Goal: Use online tool/utility: Utilize a website feature to perform a specific function

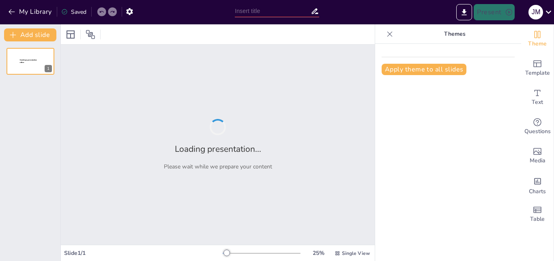
type input "Chapter 02: Global Event Phases and Operational Best Practices"
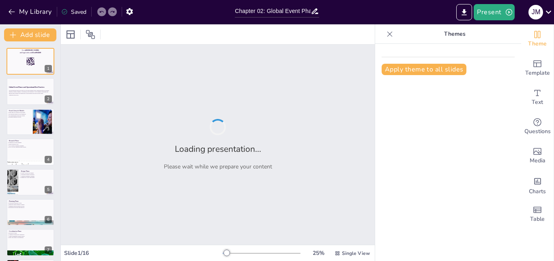
checkbox input "true"
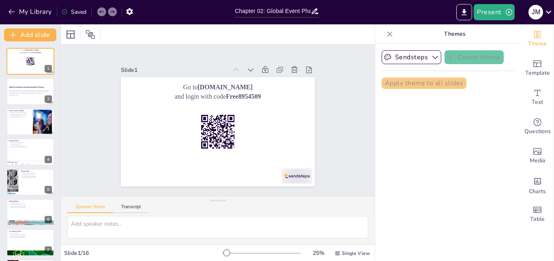
checkbox input "true"
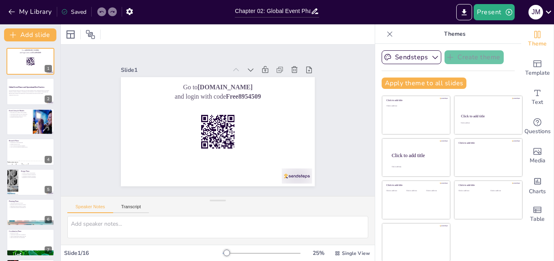
checkbox input "true"
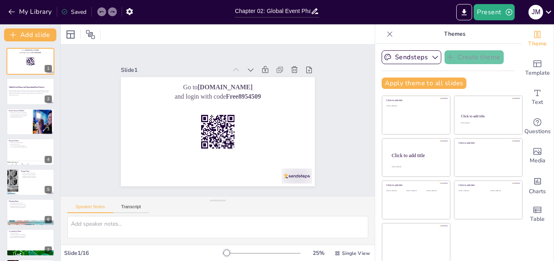
checkbox input "true"
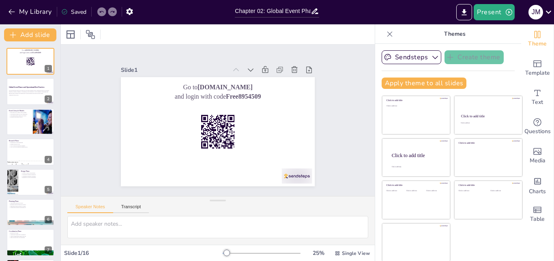
checkbox input "true"
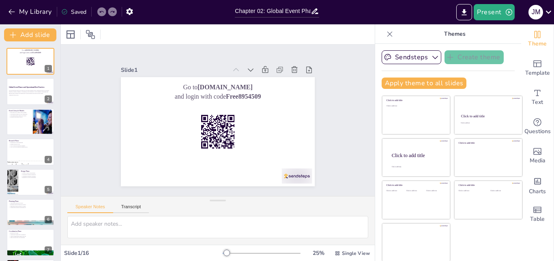
checkbox input "true"
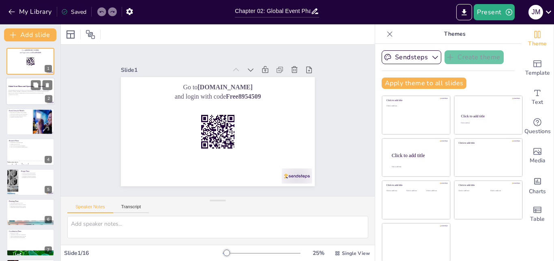
checkbox input "true"
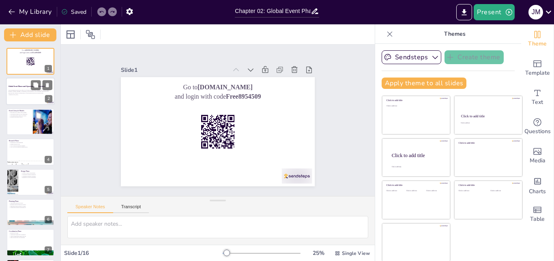
checkbox input "true"
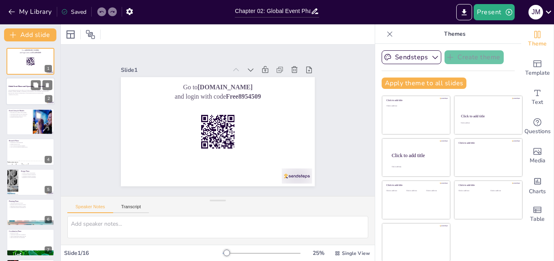
checkbox input "true"
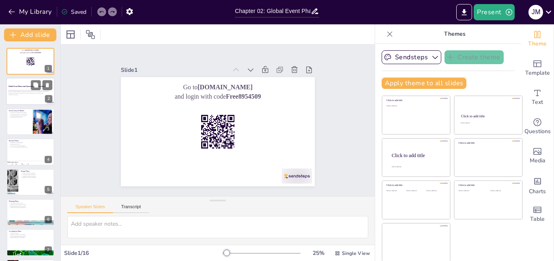
click at [17, 89] on div at bounding box center [30, 92] width 49 height 28
checkbox input "true"
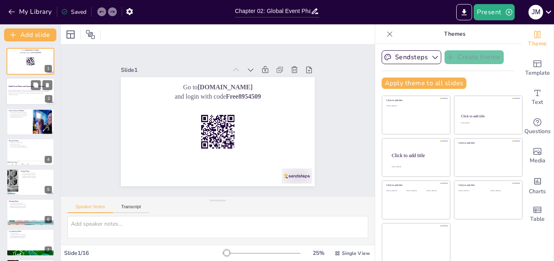
checkbox input "true"
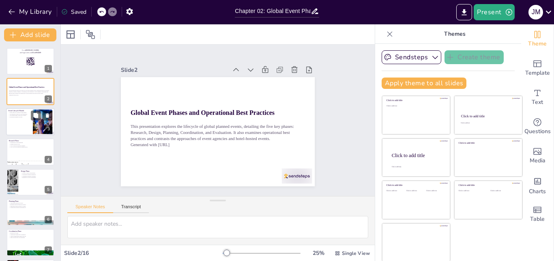
checkbox input "true"
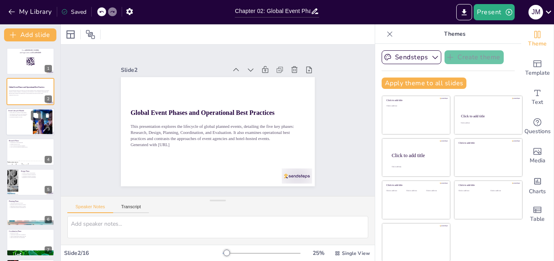
checkbox input "true"
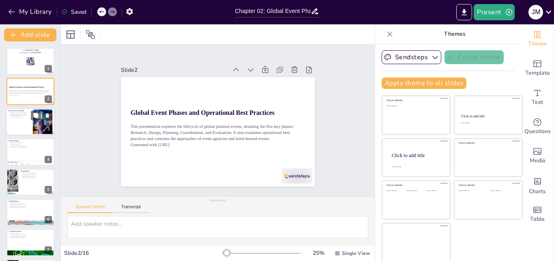
checkbox input "true"
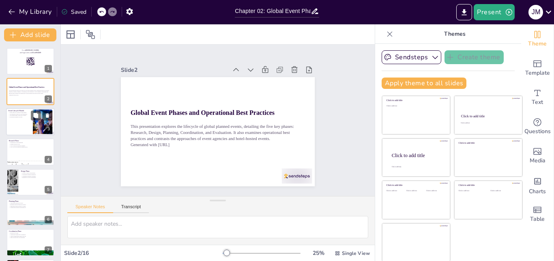
checkbox input "true"
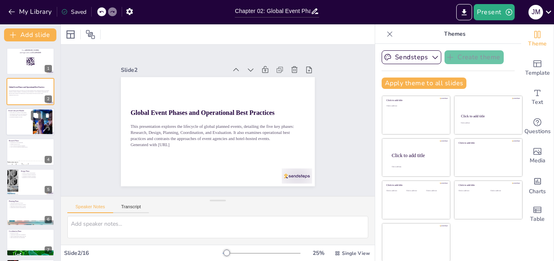
checkbox input "true"
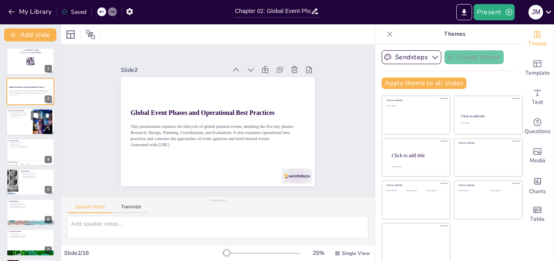
checkbox input "true"
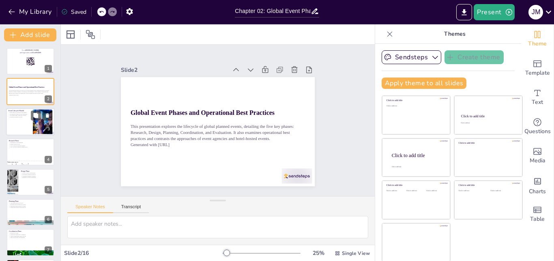
checkbox input "true"
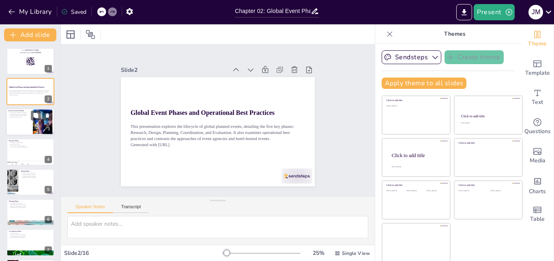
checkbox input "true"
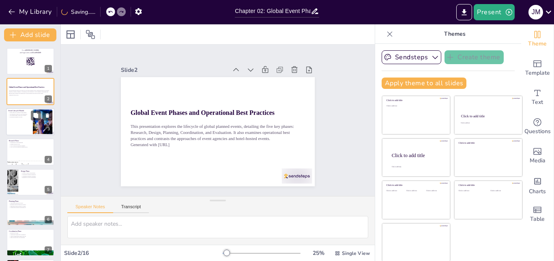
checkbox input "true"
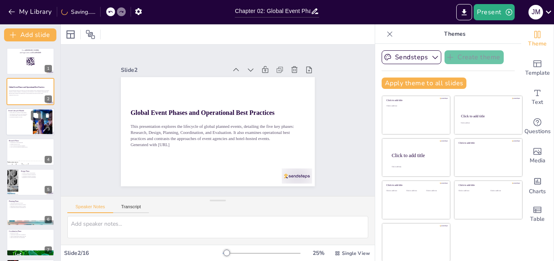
checkbox input "true"
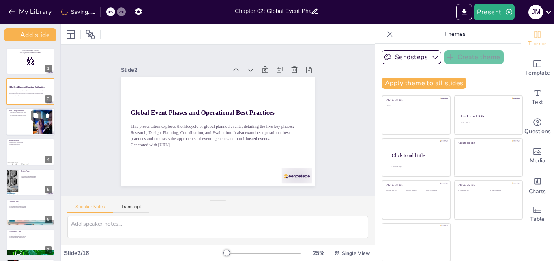
checkbox input "true"
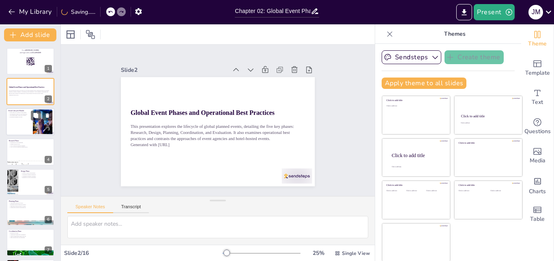
click at [24, 124] on div at bounding box center [30, 122] width 49 height 28
type textarea "Each of the five phases plays a critical role in the event management process. …"
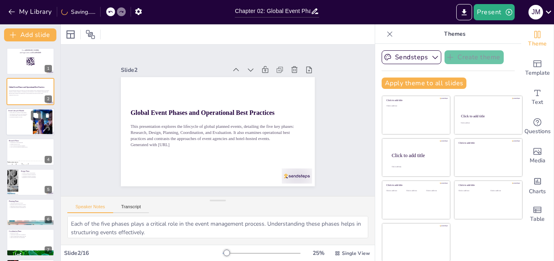
checkbox input "true"
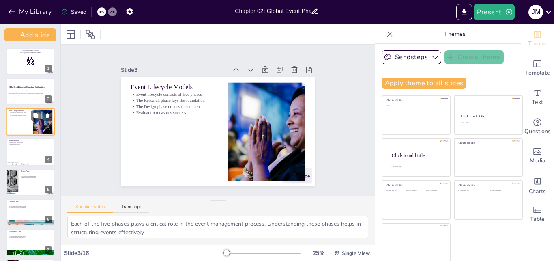
checkbox input "true"
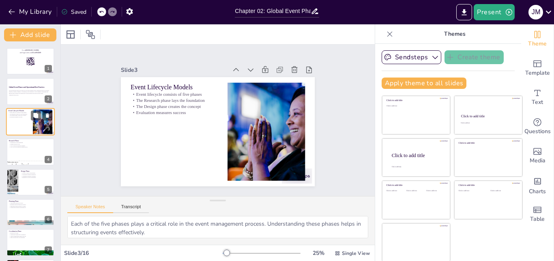
checkbox input "true"
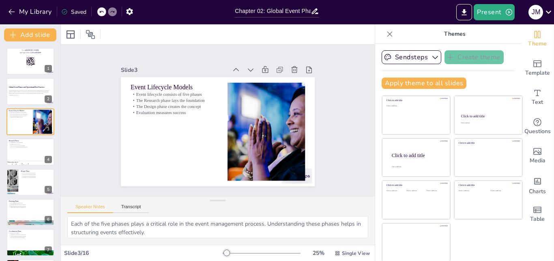
checkbox input "true"
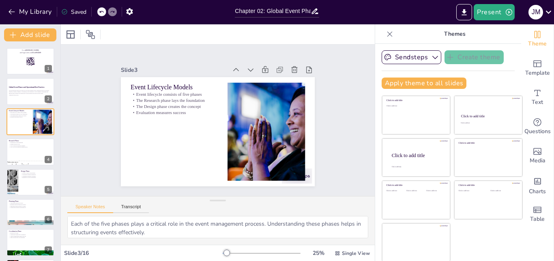
checkbox input "true"
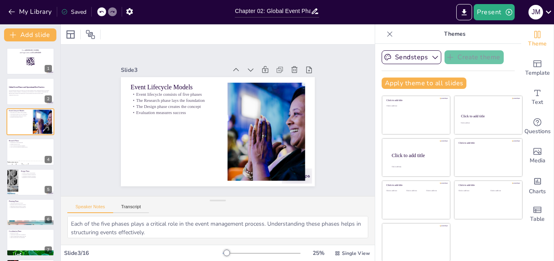
checkbox input "true"
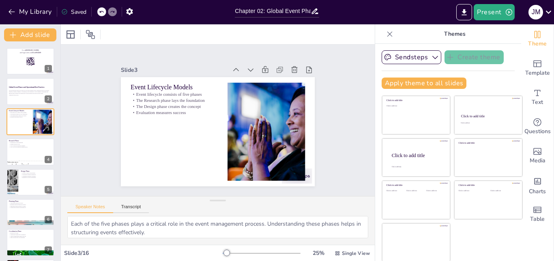
checkbox input "true"
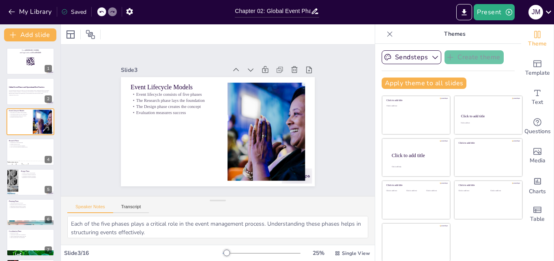
checkbox input "true"
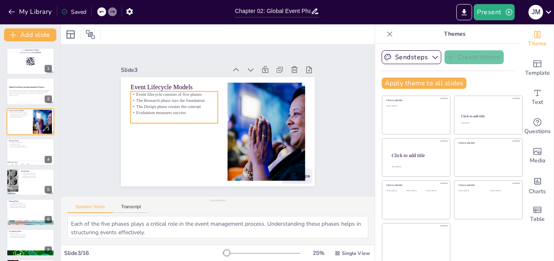
checkbox input "true"
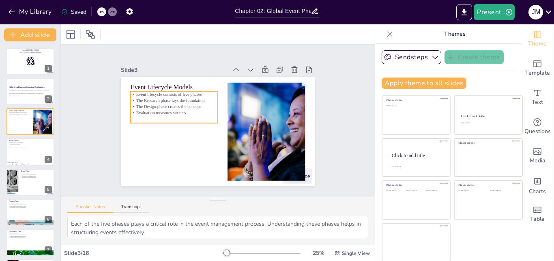
checkbox input "true"
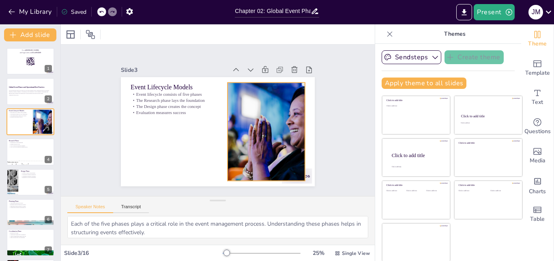
checkbox input "true"
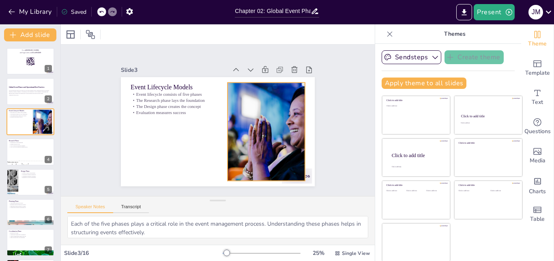
checkbox input "true"
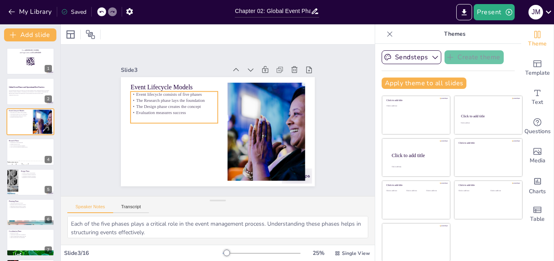
checkbox input "true"
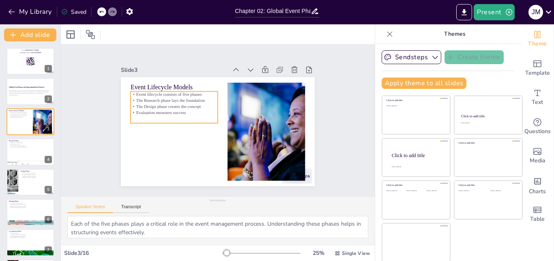
checkbox input "true"
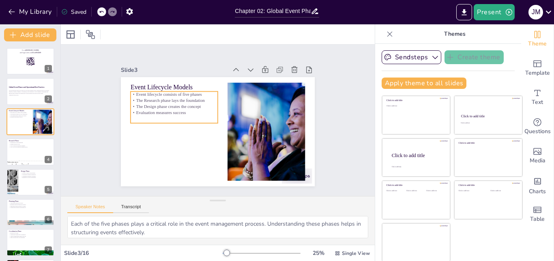
checkbox input "true"
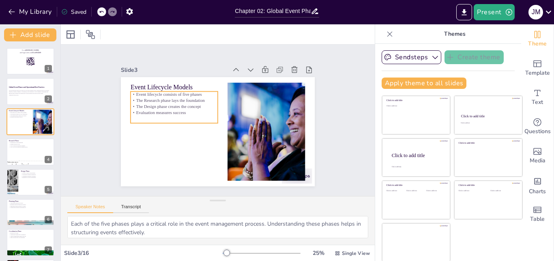
checkbox input "true"
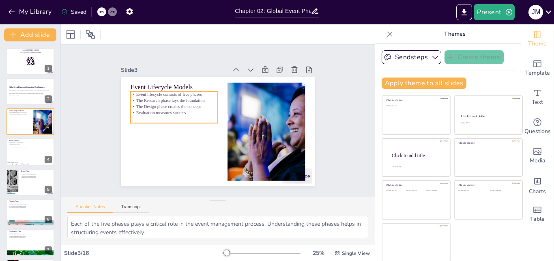
checkbox input "true"
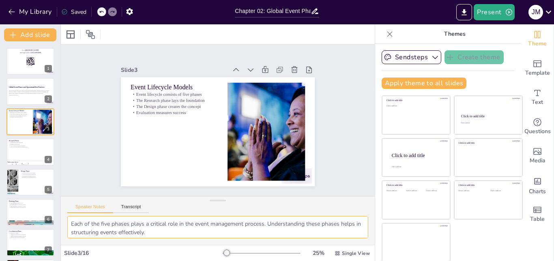
click at [181, 230] on textarea "Each of the five phases plays a critical role in the event management process. …" at bounding box center [217, 227] width 301 height 22
click at [182, 221] on textarea "Each of the five phases plays a critical role in the event management process. …" at bounding box center [217, 227] width 301 height 22
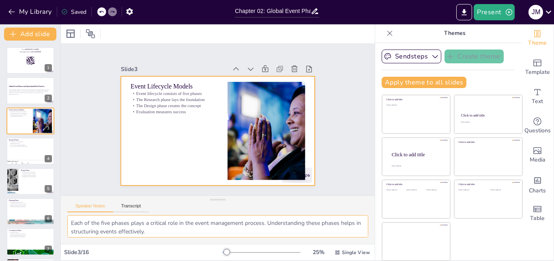
checkbox input "true"
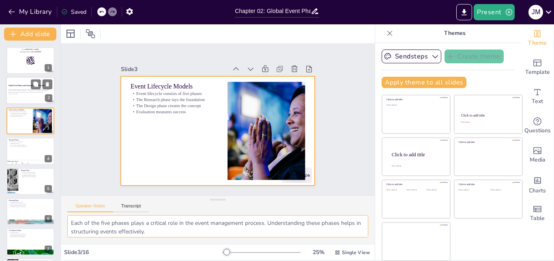
checkbox input "true"
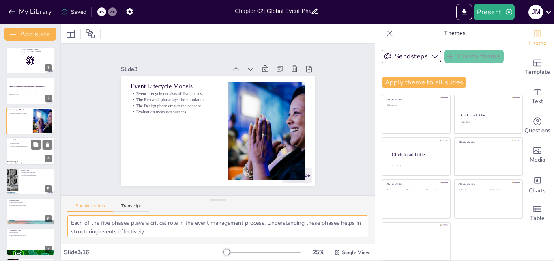
click at [15, 149] on div at bounding box center [30, 151] width 49 height 28
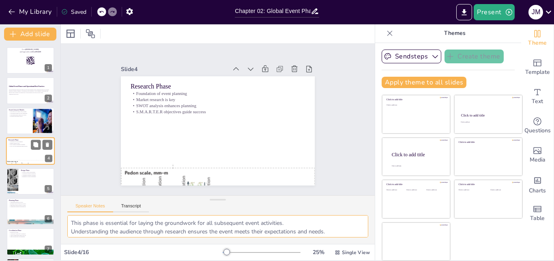
scroll to position [1, 0]
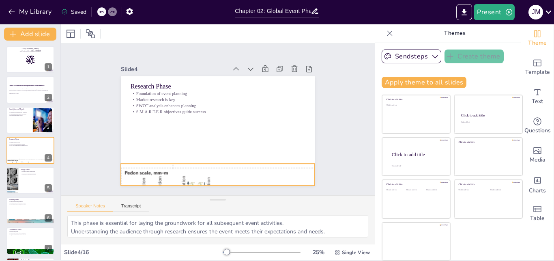
click at [164, 171] on div at bounding box center [200, 171] width 302 height 423
click at [164, 171] on div at bounding box center [212, 174] width 233 height 400
click at [164, 171] on div at bounding box center [190, 166] width 359 height 427
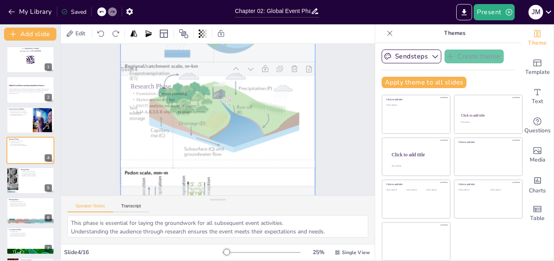
click at [78, 145] on div "Slide 1 Go to [DOMAIN_NAME] and login with code Free8954509 Slide 2 Global Even…" at bounding box center [217, 119] width 345 height 241
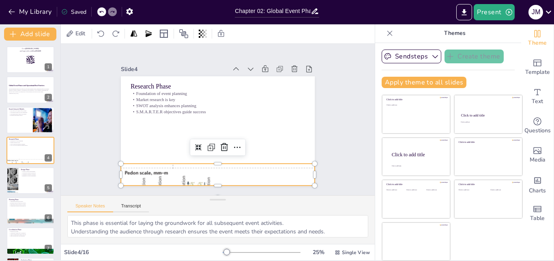
click at [148, 169] on div at bounding box center [195, 169] width 332 height 427
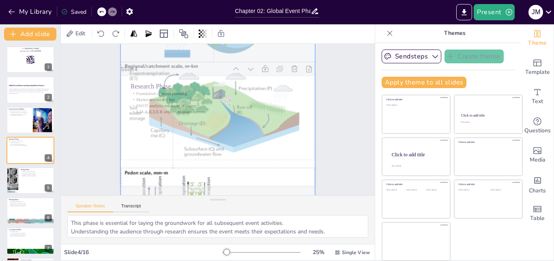
click at [148, 169] on div at bounding box center [170, 147] width 441 height 372
click at [142, 103] on div "Slide 1 Go to [DOMAIN_NAME] and login with code Free8954509 Slide 2 Global Even…" at bounding box center [217, 119] width 151 height 314
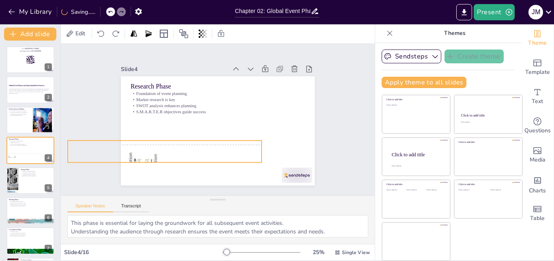
drag, startPoint x: 142, startPoint y: 171, endPoint x: 89, endPoint y: 148, distance: 57.9
click at [89, 148] on div "Slide 1 Go to [DOMAIN_NAME] and login with code Free8954509 Slide 2 Global Even…" at bounding box center [217, 119] width 261 height 179
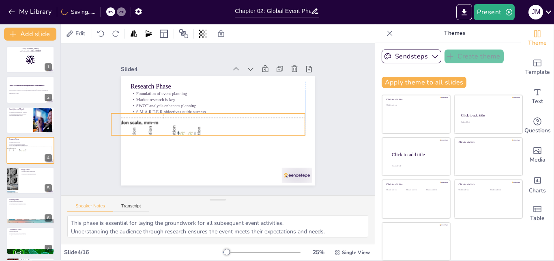
drag, startPoint x: 92, startPoint y: 149, endPoint x: 138, endPoint y: 122, distance: 53.6
click at [138, 122] on div "Slide 1 Go to [DOMAIN_NAME] and login with code Free8954509 Slide 2 Global Even…" at bounding box center [217, 120] width 272 height 218
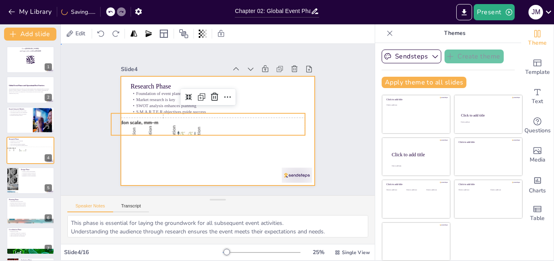
click at [197, 132] on div at bounding box center [227, 112] width 202 height 221
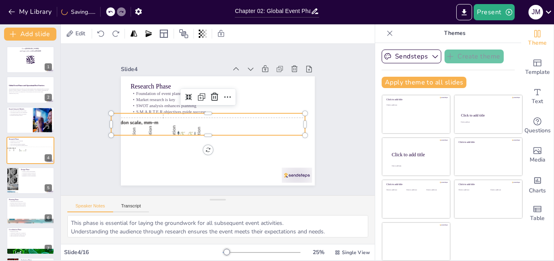
click at [195, 124] on div at bounding box center [207, 122] width 269 height 414
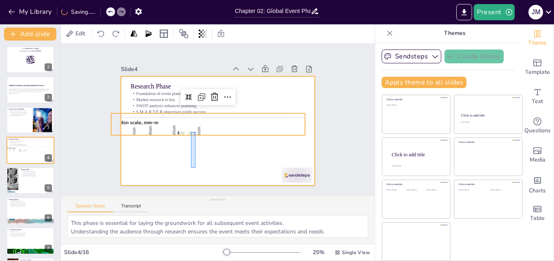
drag, startPoint x: 195, startPoint y: 132, endPoint x: 191, endPoint y: 167, distance: 36.0
click at [191, 167] on div at bounding box center [207, 123] width 164 height 218
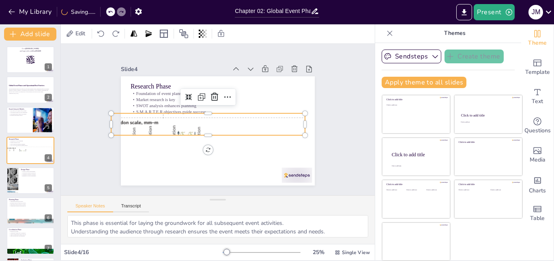
click at [201, 126] on div at bounding box center [207, 121] width 302 height 423
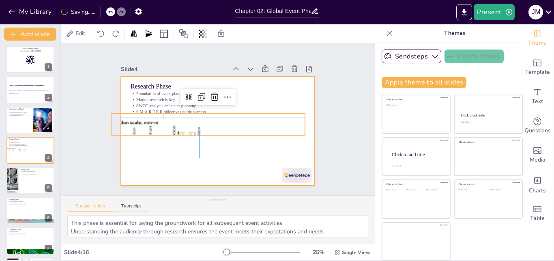
drag, startPoint x: 199, startPoint y: 132, endPoint x: 199, endPoint y: 158, distance: 25.9
click at [199, 158] on div at bounding box center [212, 129] width 223 height 191
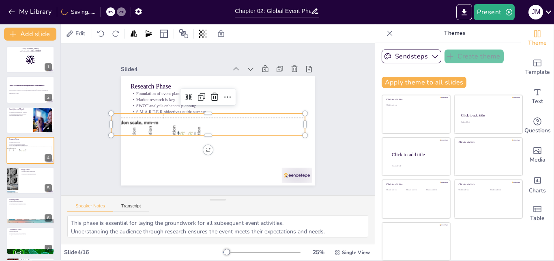
click at [179, 117] on div at bounding box center [207, 121] width 302 height 423
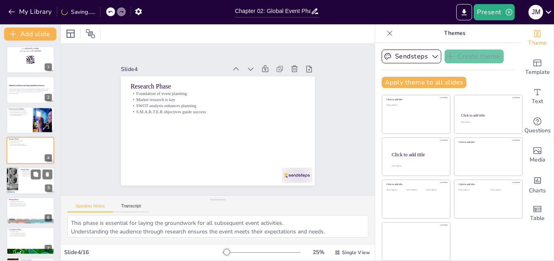
click at [21, 178] on div at bounding box center [30, 181] width 49 height 28
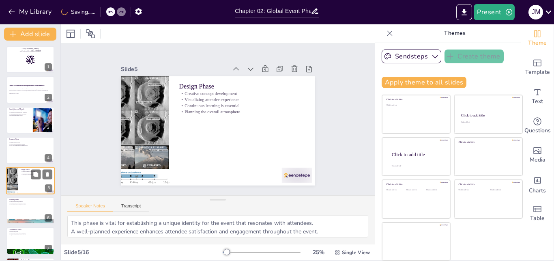
scroll to position [31, 0]
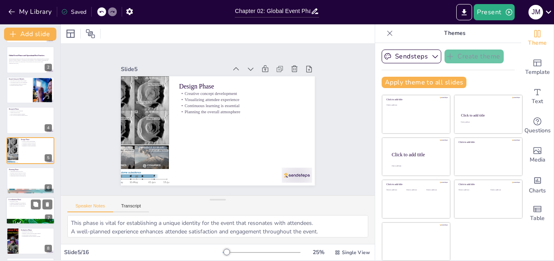
click at [22, 207] on div at bounding box center [30, 211] width 49 height 28
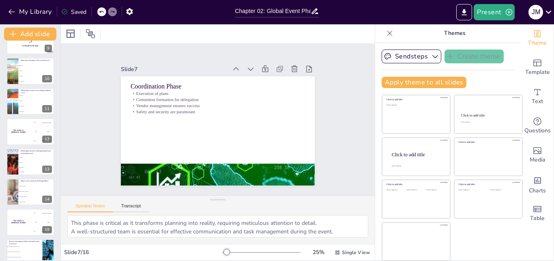
scroll to position [273, 0]
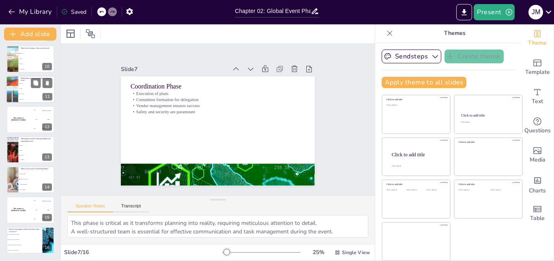
click at [27, 98] on li "Evaluation" at bounding box center [36, 98] width 36 height 5
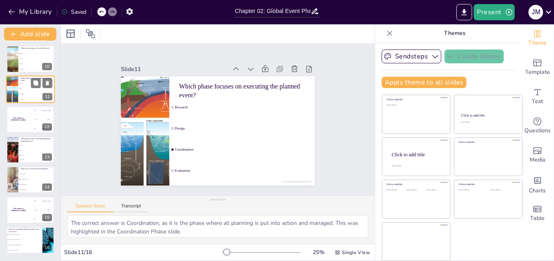
scroll to position [212, 0]
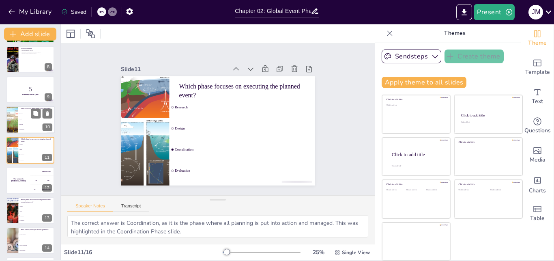
click at [21, 129] on li "Coordination" at bounding box center [36, 129] width 36 height 5
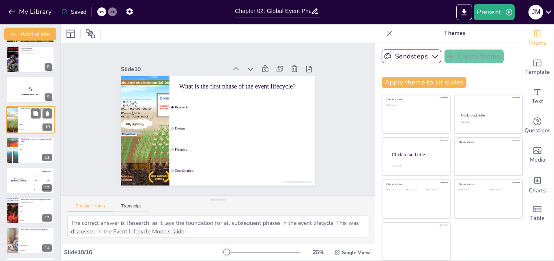
scroll to position [182, 0]
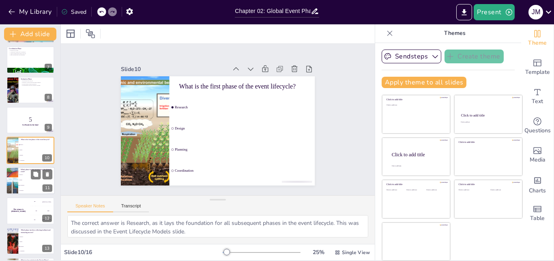
click at [26, 180] on span "Design" at bounding box center [36, 179] width 35 height 1
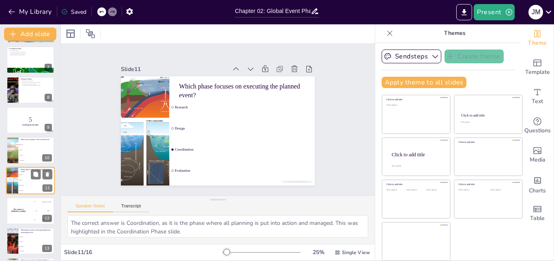
scroll to position [212, 0]
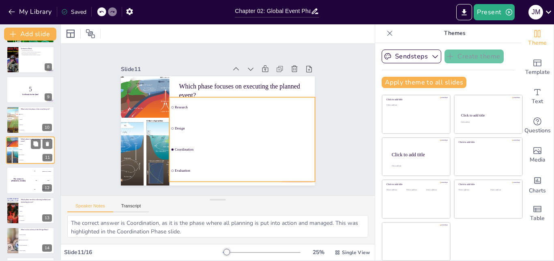
click at [23, 152] on ul "Research Design Coordination Evaluation" at bounding box center [36, 151] width 36 height 21
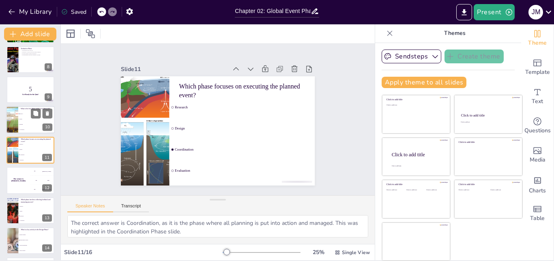
click at [23, 123] on li "Planning" at bounding box center [36, 124] width 36 height 5
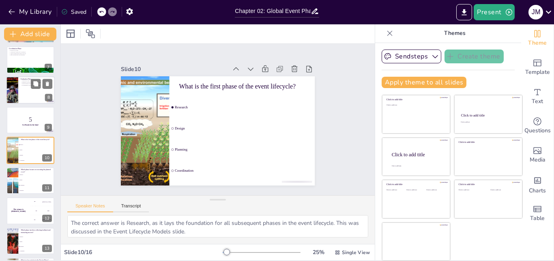
click at [16, 90] on div at bounding box center [11, 90] width 41 height 28
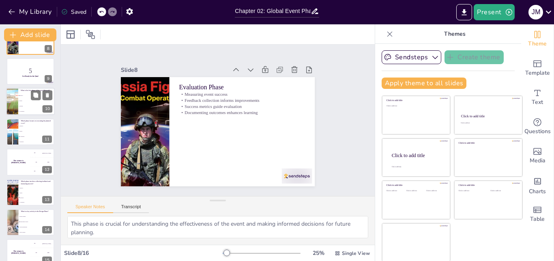
scroll to position [273, 0]
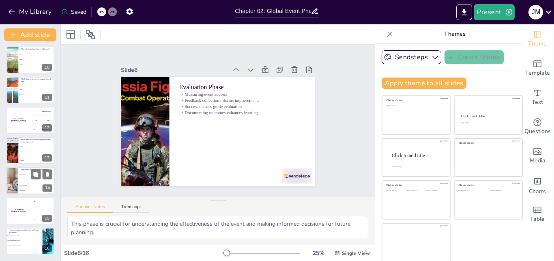
drag, startPoint x: 12, startPoint y: 187, endPoint x: 12, endPoint y: 183, distance: 4.5
click at [12, 186] on div at bounding box center [12, 181] width 55 height 28
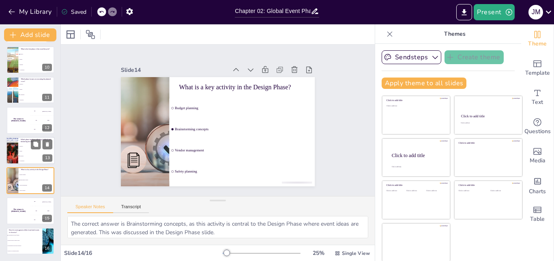
click at [22, 149] on li "Design" at bounding box center [36, 150] width 36 height 5
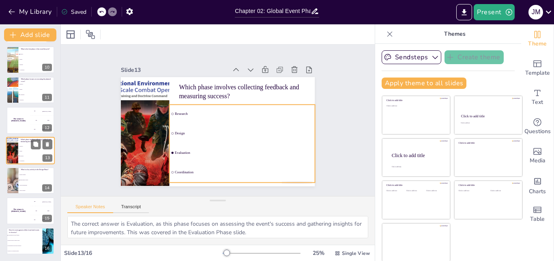
scroll to position [272, 0]
